Goal: Task Accomplishment & Management: Manage account settings

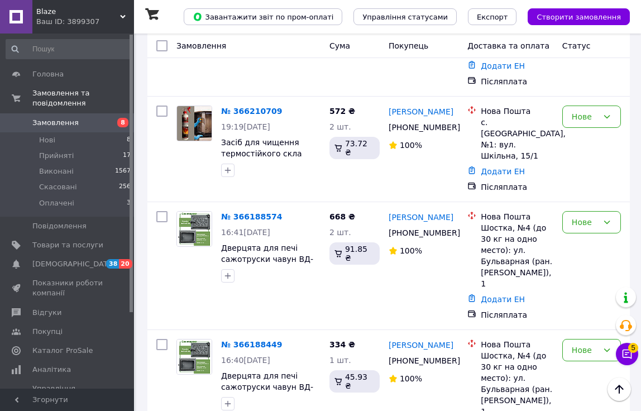
scroll to position [835, 0]
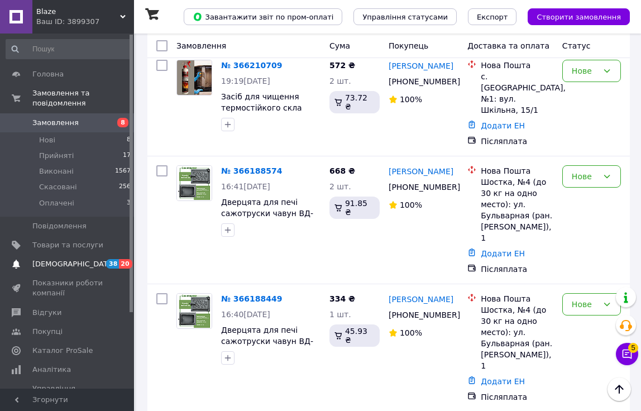
click at [89, 256] on link "[DEMOGRAPHIC_DATA] 38 20" at bounding box center [68, 264] width 137 height 19
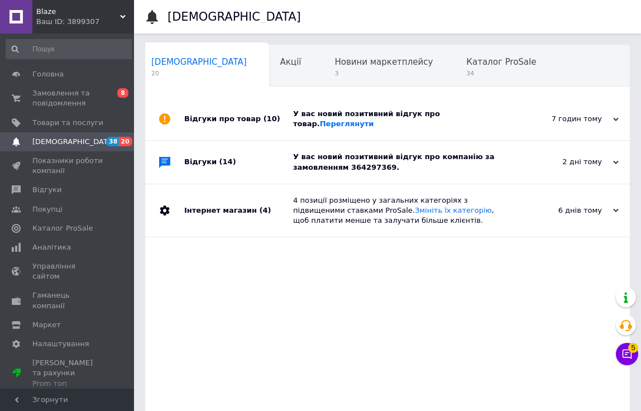
scroll to position [0, 6]
click at [71, 135] on link "[DEMOGRAPHIC_DATA] 38 20" at bounding box center [68, 141] width 137 height 19
click at [75, 127] on span "Товари та послуги" at bounding box center [67, 123] width 71 height 10
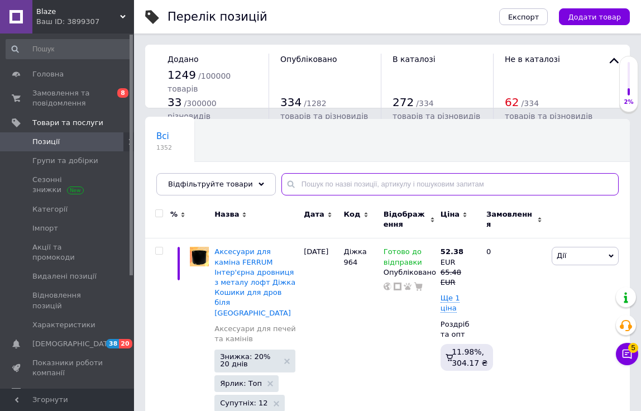
click at [307, 185] on input "text" at bounding box center [449, 184] width 337 height 22
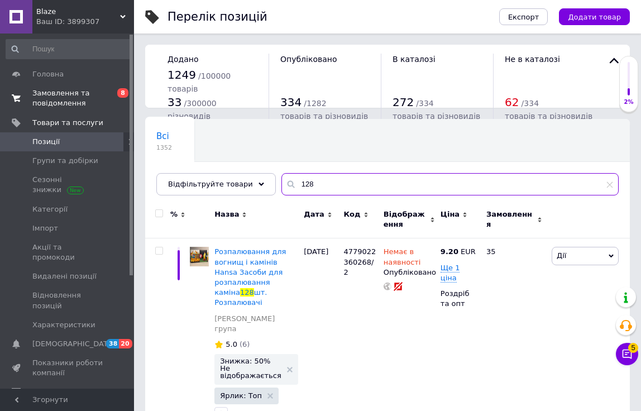
type input "128"
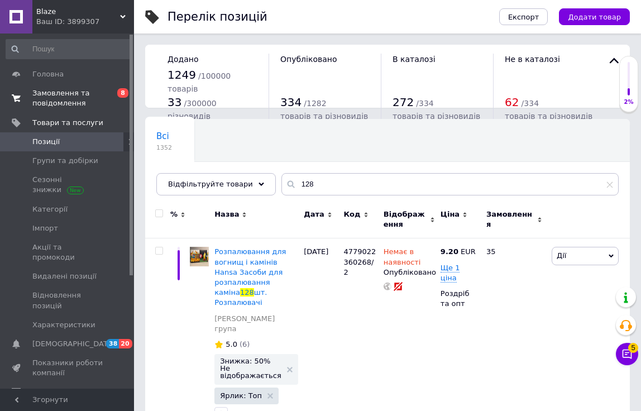
click at [66, 98] on span "Замовлення та повідомлення" at bounding box center [67, 98] width 71 height 20
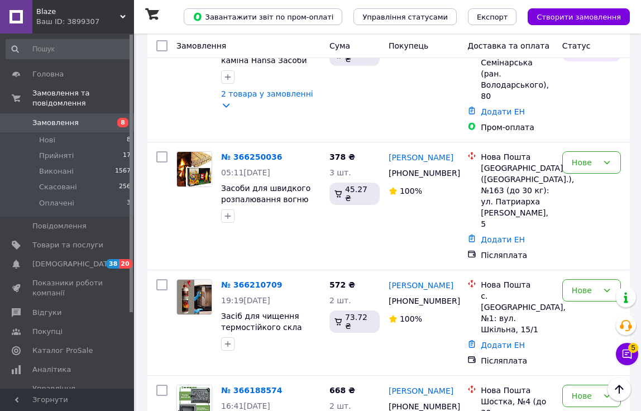
scroll to position [615, 0]
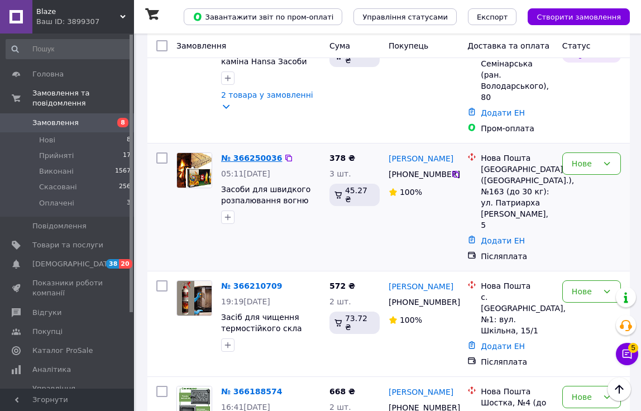
click at [234, 154] on link "№ 366250036" at bounding box center [251, 158] width 61 height 9
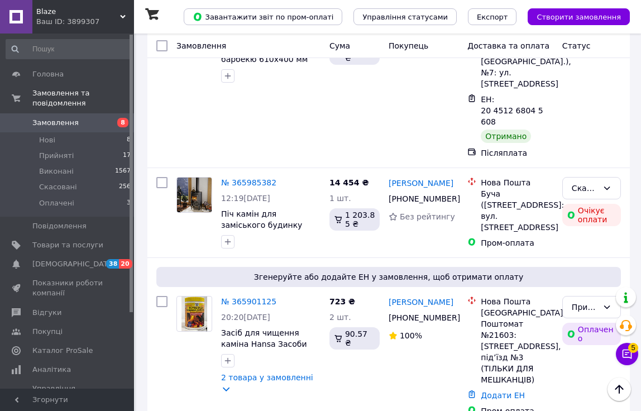
scroll to position [2225, 0]
